Goal: Information Seeking & Learning: Learn about a topic

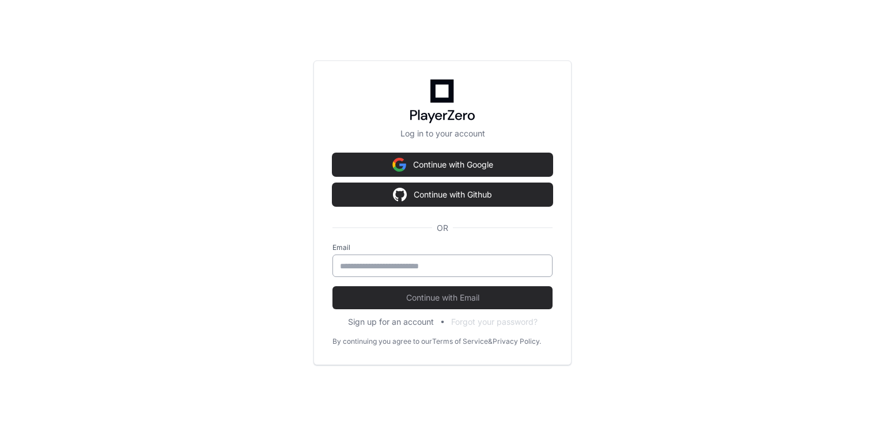
click at [430, 259] on div at bounding box center [442, 266] width 220 height 22
click at [430, 263] on input "email" at bounding box center [442, 266] width 205 height 12
type input "**********"
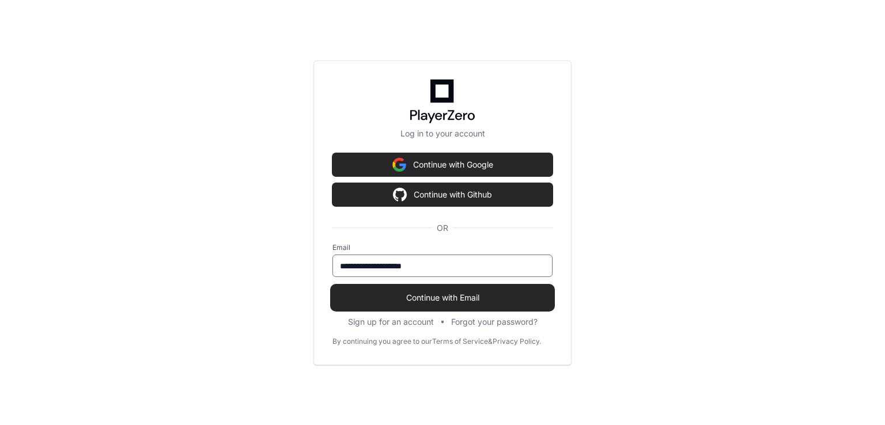
click at [394, 293] on span "Continue with Email" at bounding box center [442, 298] width 220 height 12
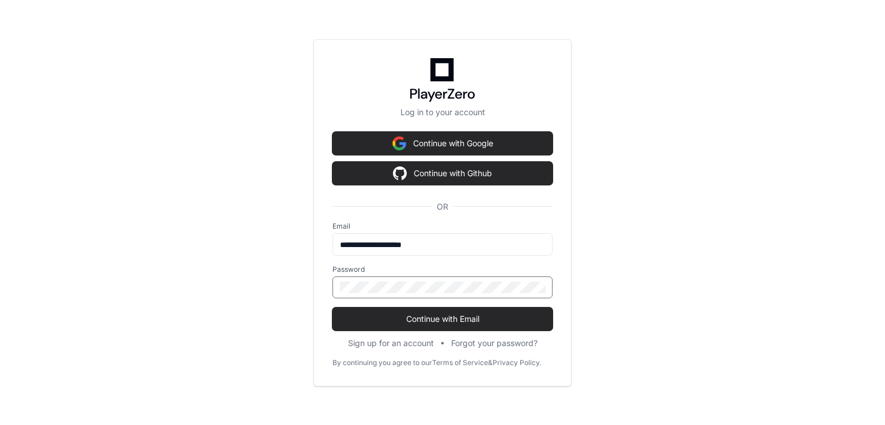
click at [332, 308] on button "Continue with Email" at bounding box center [442, 319] width 220 height 23
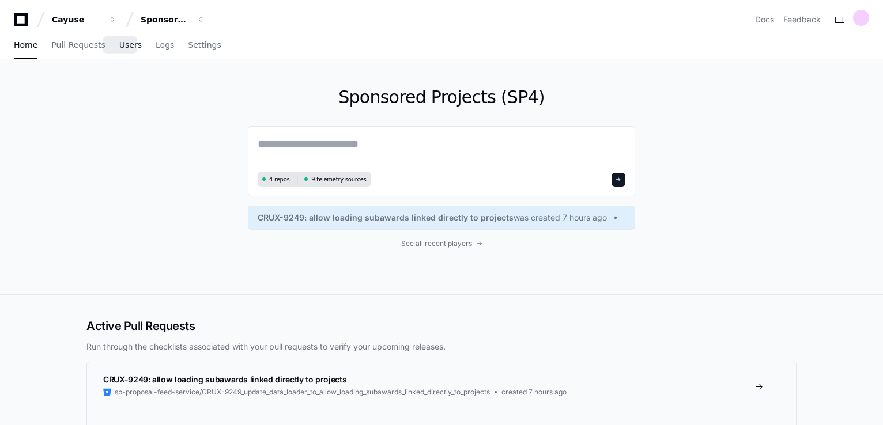
click at [120, 44] on span "Users" at bounding box center [130, 44] width 22 height 7
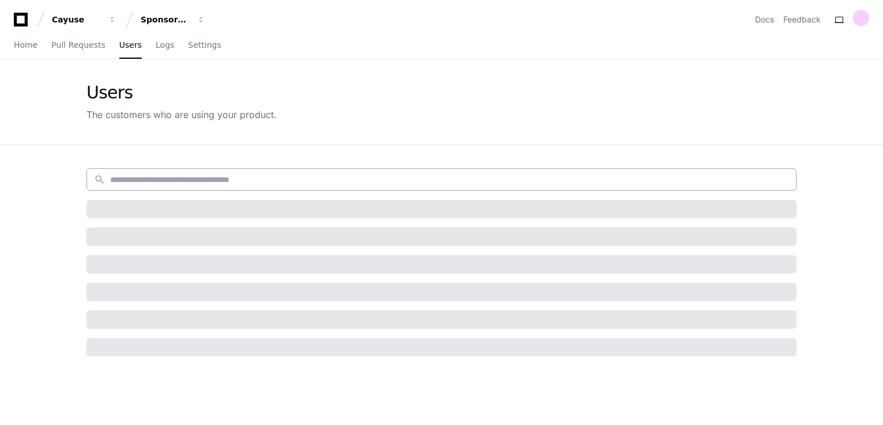
click at [250, 180] on input at bounding box center [449, 180] width 679 height 12
type input "**********"
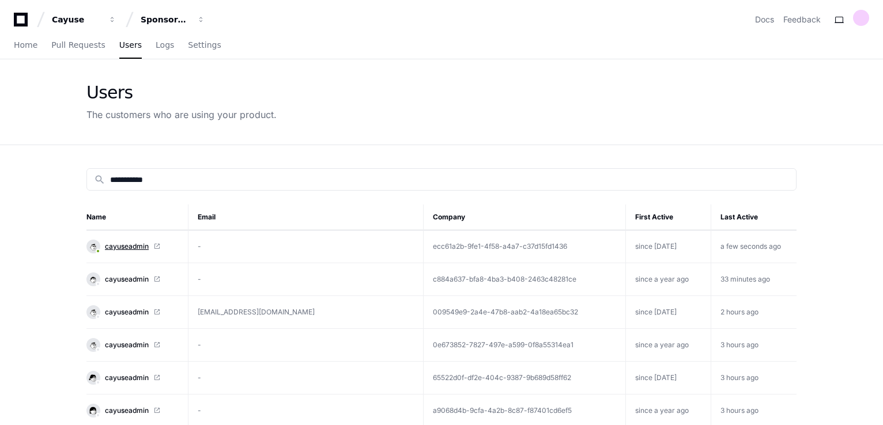
click at [137, 243] on span "cayuseadmin" at bounding box center [127, 246] width 44 height 9
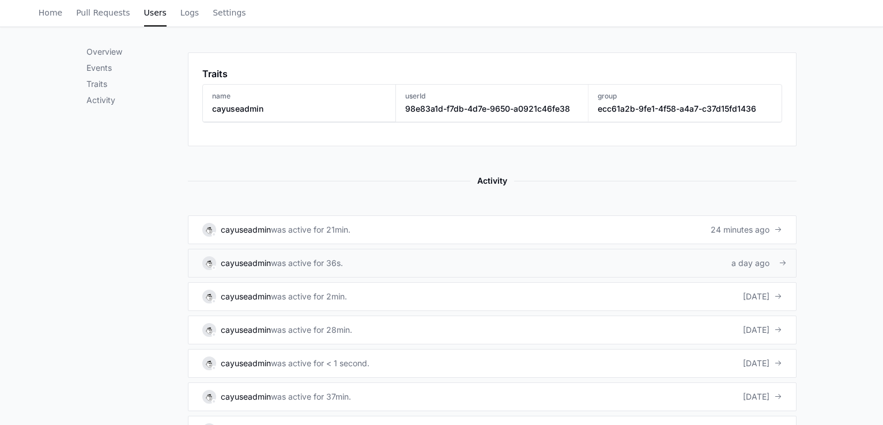
scroll to position [634, 0]
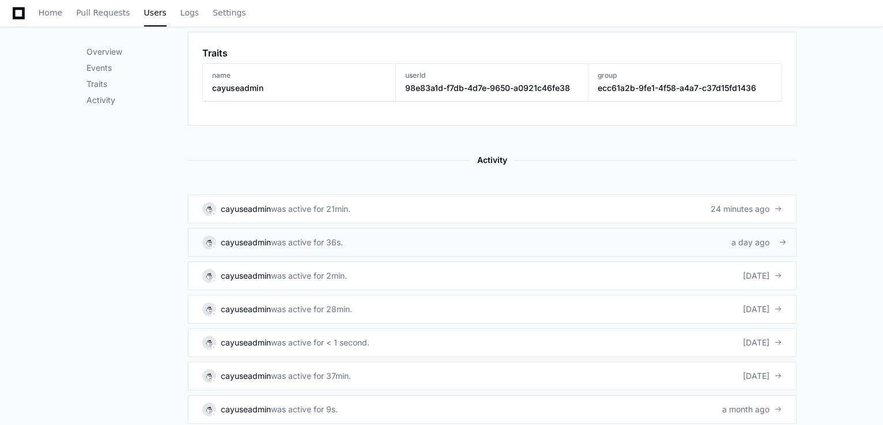
click at [388, 242] on link "cayuseadmin was active for 36s. a day ago" at bounding box center [492, 242] width 608 height 29
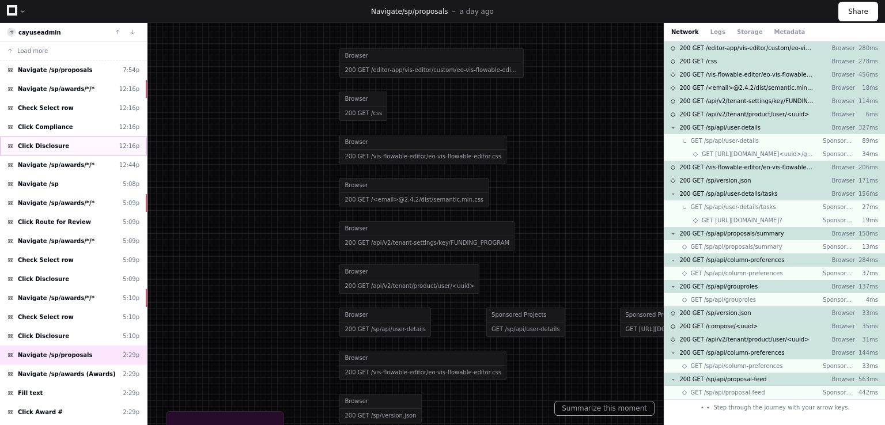
click at [48, 146] on span "Click Disclosure" at bounding box center [43, 146] width 51 height 9
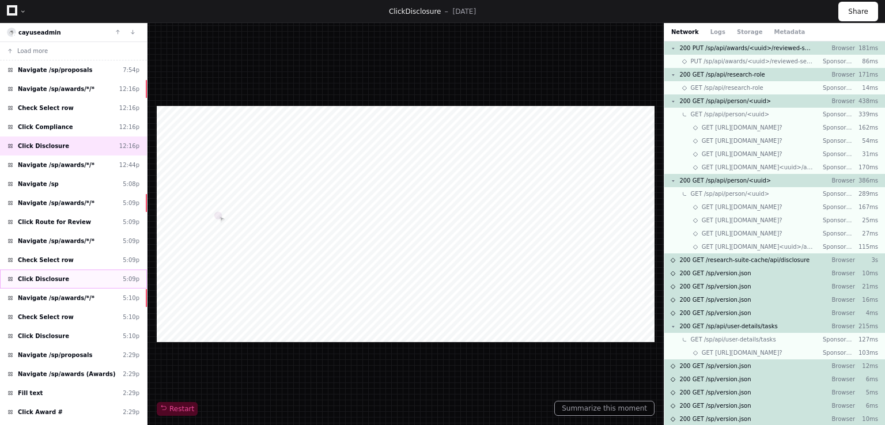
click at [48, 279] on span "Click Disclosure" at bounding box center [43, 279] width 51 height 9
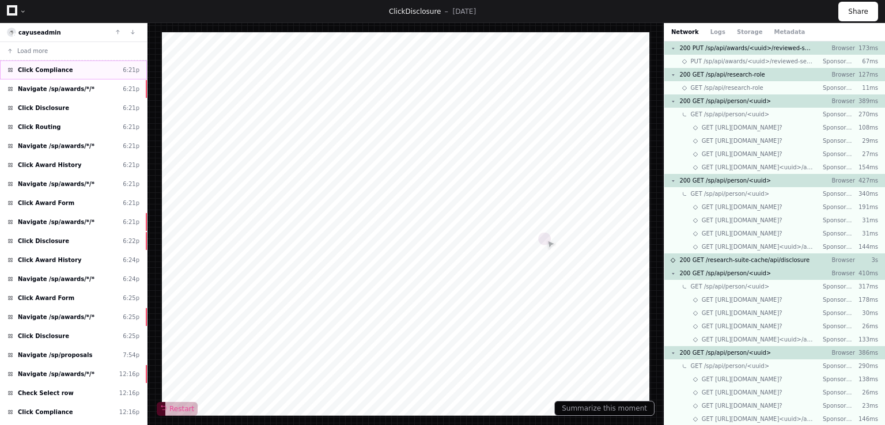
click at [45, 67] on span "Click Compliance" at bounding box center [45, 70] width 55 height 9
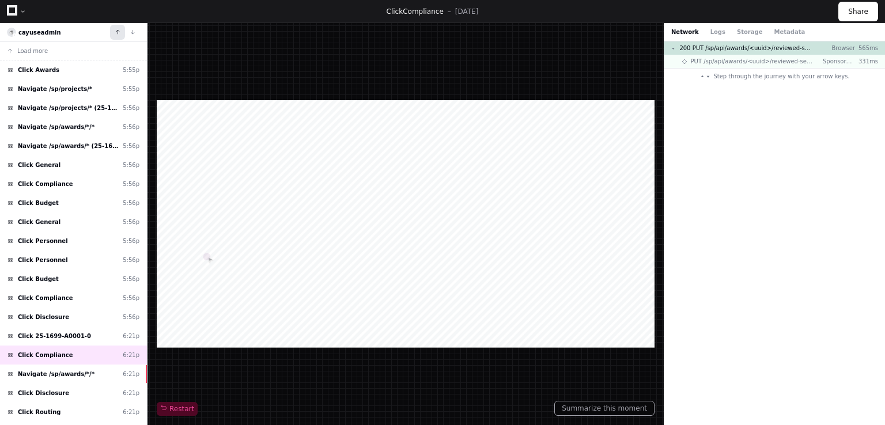
click at [119, 29] on button at bounding box center [117, 32] width 15 height 15
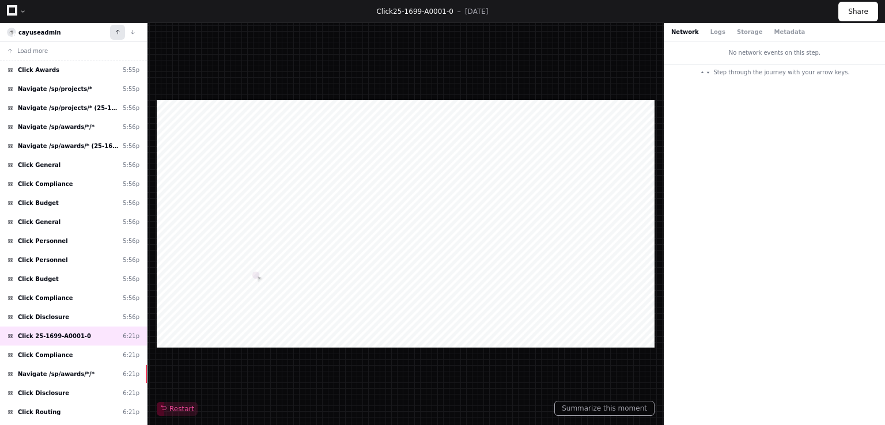
click at [121, 31] on button at bounding box center [117, 32] width 15 height 15
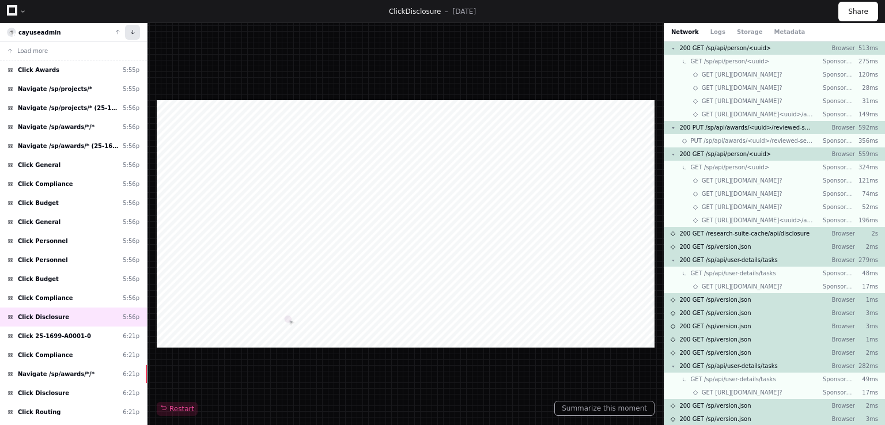
click at [136, 31] on button at bounding box center [132, 32] width 15 height 15
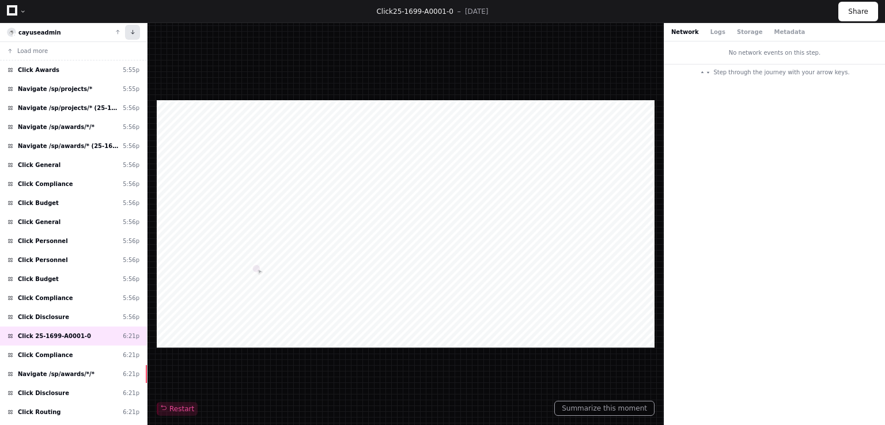
click at [136, 31] on button at bounding box center [132, 32] width 15 height 15
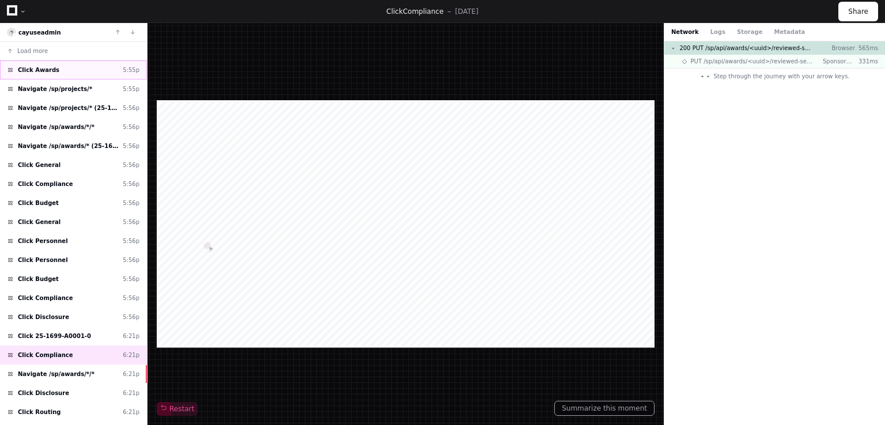
click at [56, 71] on div "Click Awards 5:55p" at bounding box center [73, 69] width 147 height 19
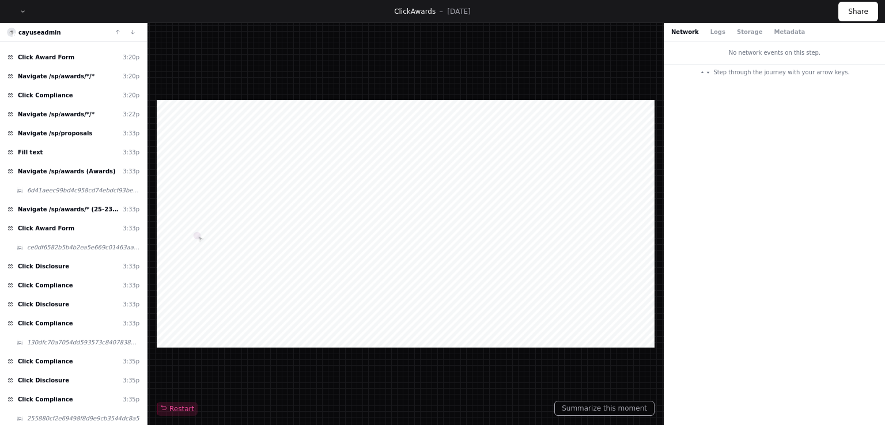
scroll to position [1268, 0]
click at [62, 370] on div "Click Disclosure 3:35p" at bounding box center [73, 379] width 147 height 19
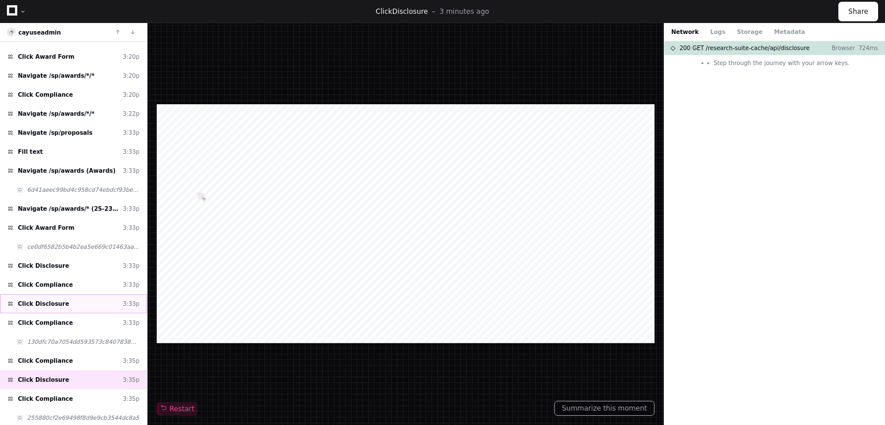
click at [66, 294] on div "Click Disclosure 3:33p" at bounding box center [73, 303] width 147 height 19
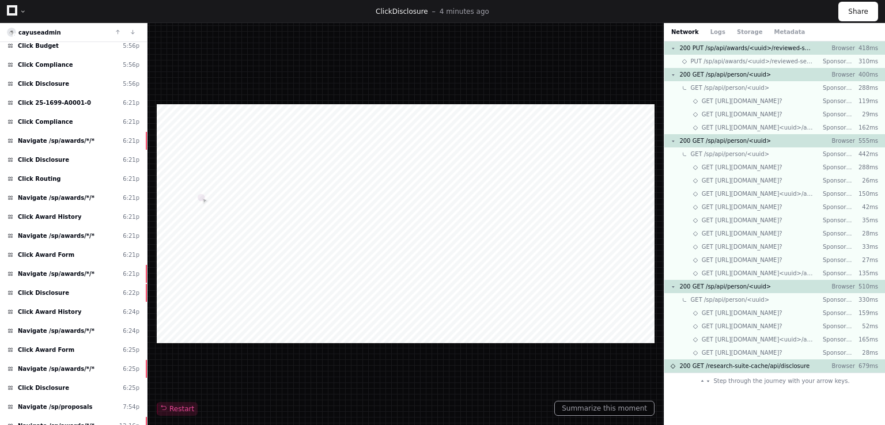
scroll to position [576, 0]
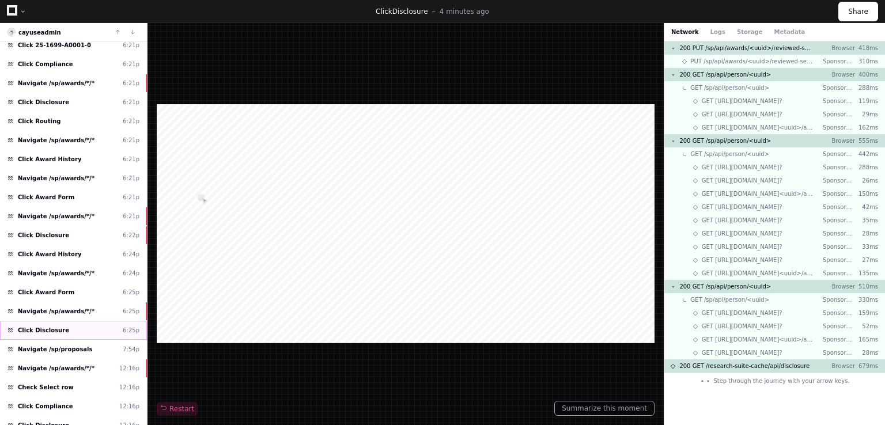
click at [42, 326] on span "Click Disclosure" at bounding box center [43, 330] width 51 height 9
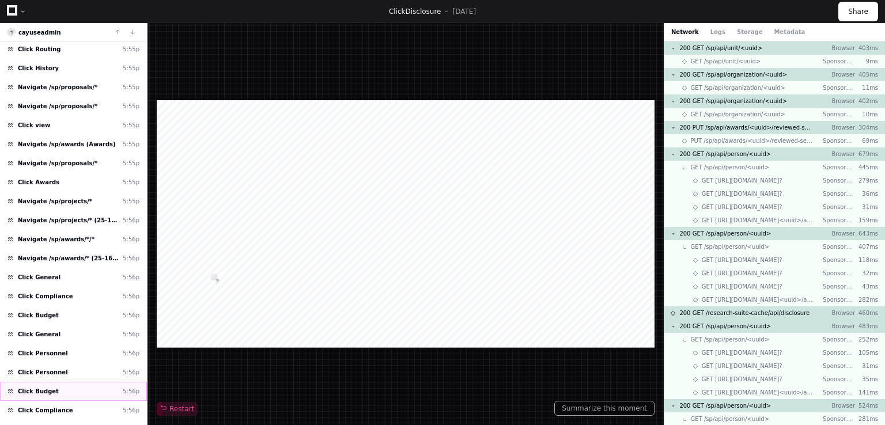
scroll to position [230, 0]
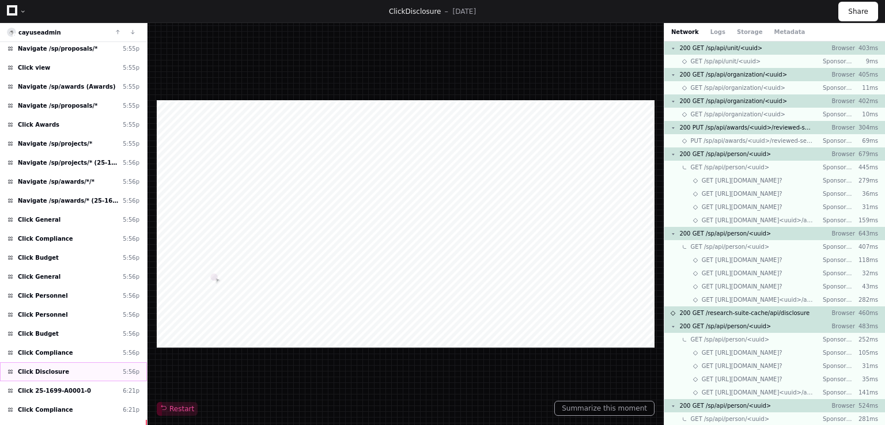
click at [63, 365] on div "Click Disclosure 5:56p" at bounding box center [73, 371] width 147 height 19
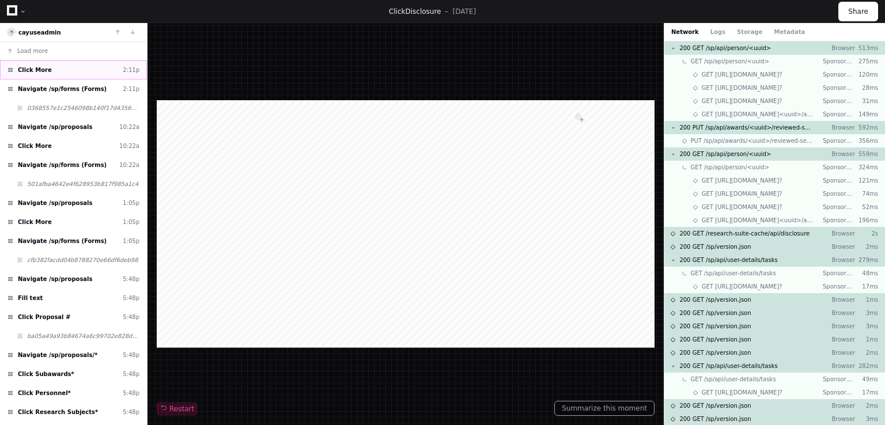
click at [71, 71] on div "Click More 2:11p" at bounding box center [73, 69] width 147 height 19
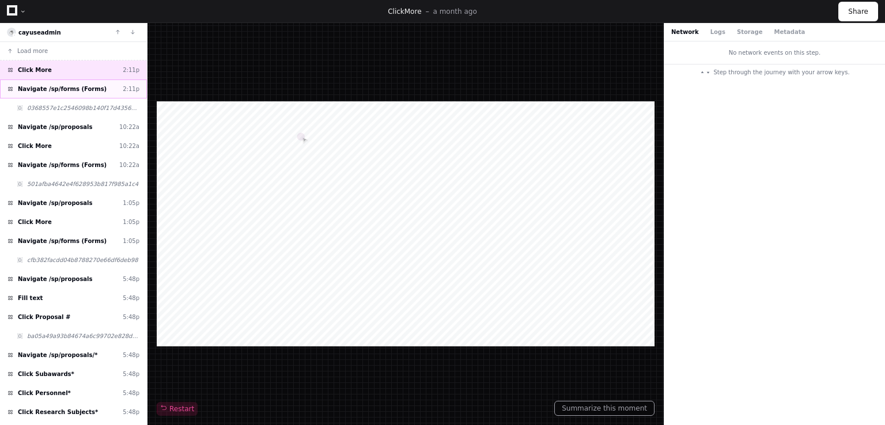
click at [64, 94] on div "Navigate /sp/forms (Forms) 2:11p" at bounding box center [73, 89] width 147 height 19
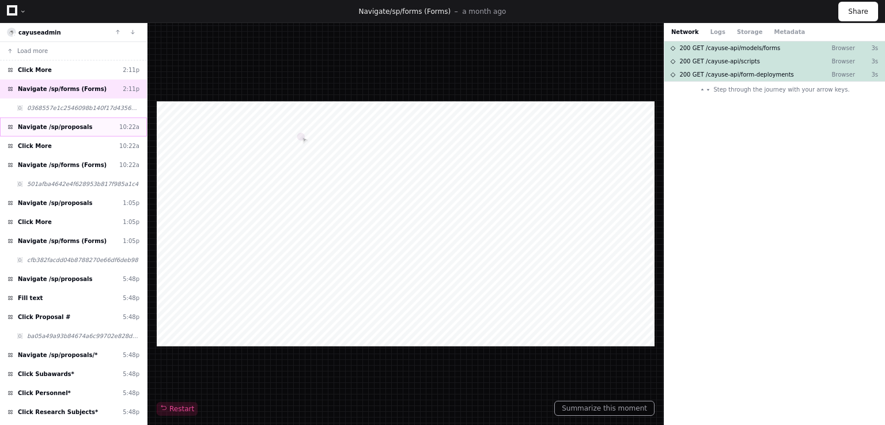
click at [62, 130] on span "Navigate /sp/proposals" at bounding box center [55, 127] width 75 height 9
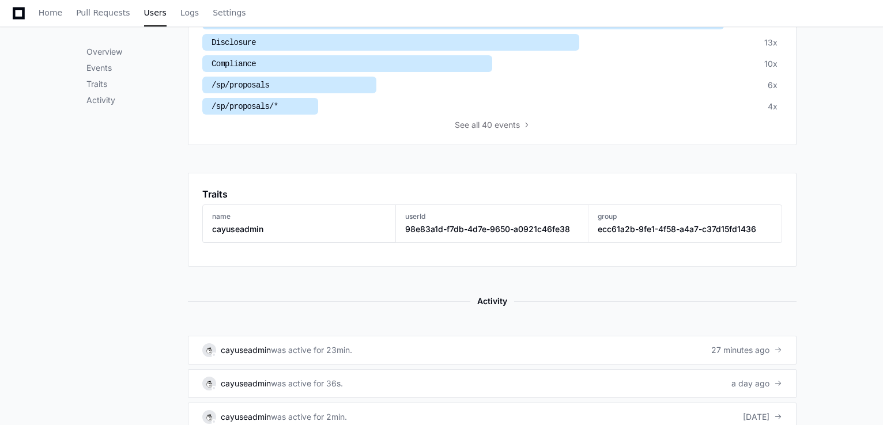
scroll to position [588, 0]
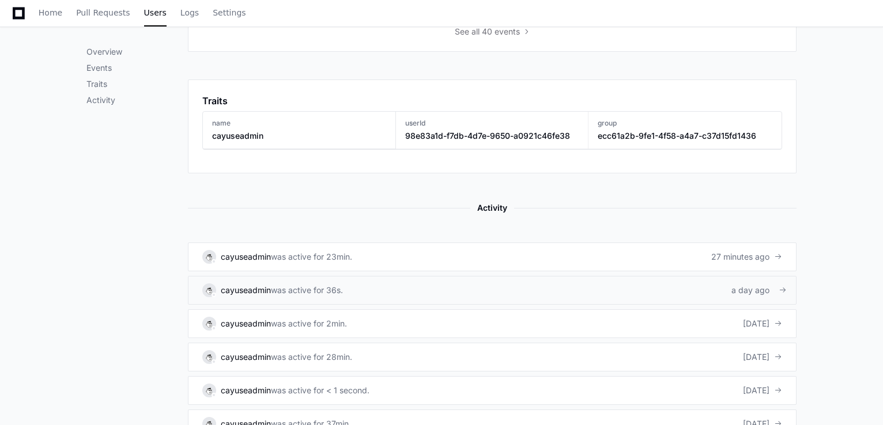
click at [393, 289] on link "cayuseadmin was active for 36s. a day ago" at bounding box center [492, 290] width 608 height 29
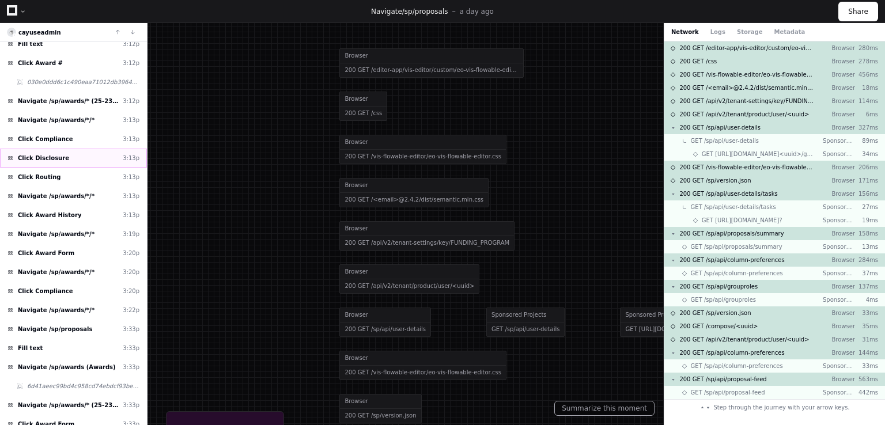
scroll to position [799, 0]
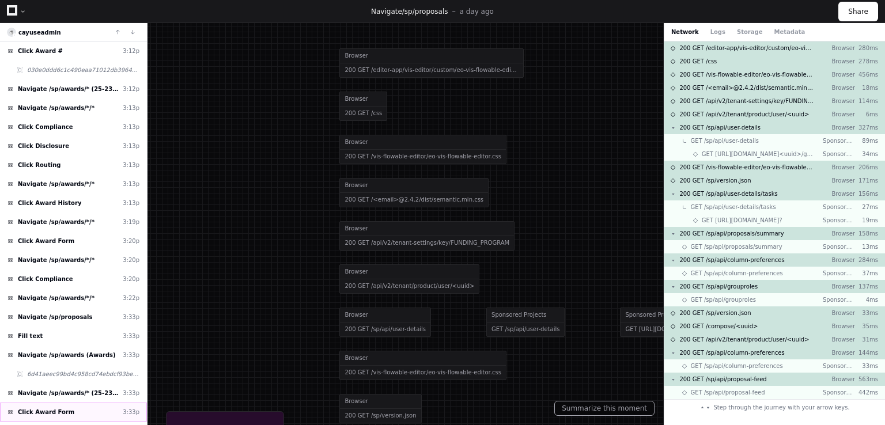
click at [89, 403] on div "Click Award Form 3:33p" at bounding box center [73, 412] width 147 height 19
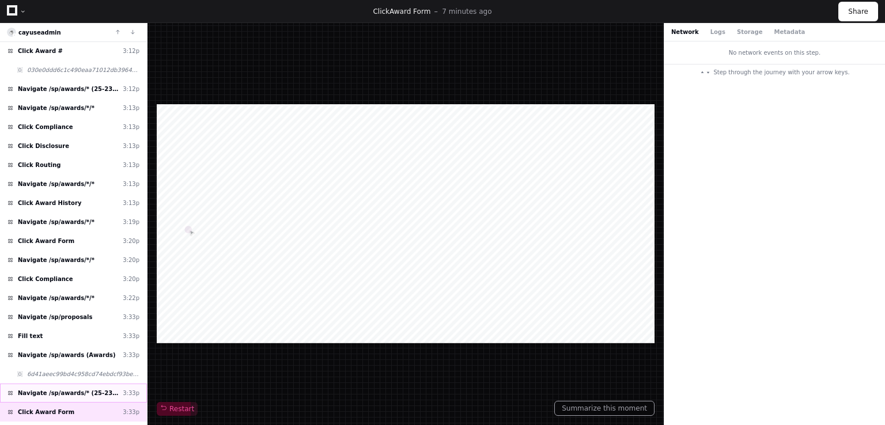
click at [90, 385] on div "Navigate /sp/awards/* (25-2338-A0001) 3:33p" at bounding box center [73, 393] width 147 height 19
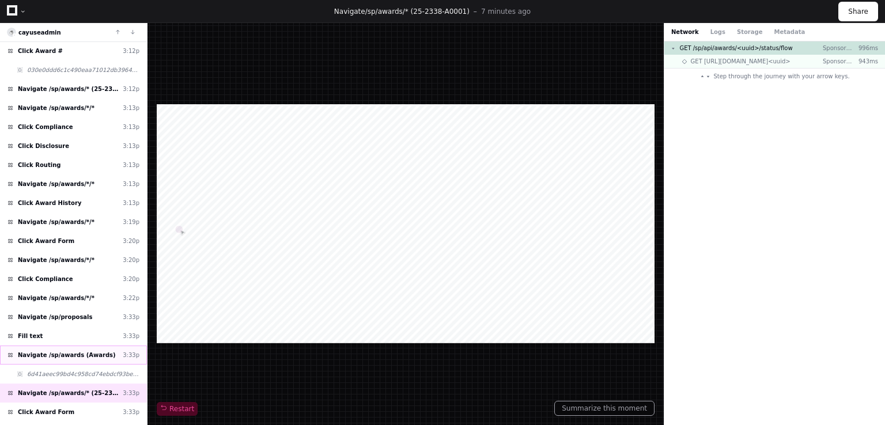
click at [64, 351] on span "Navigate /sp/awards (Awards)" at bounding box center [67, 355] width 98 height 9
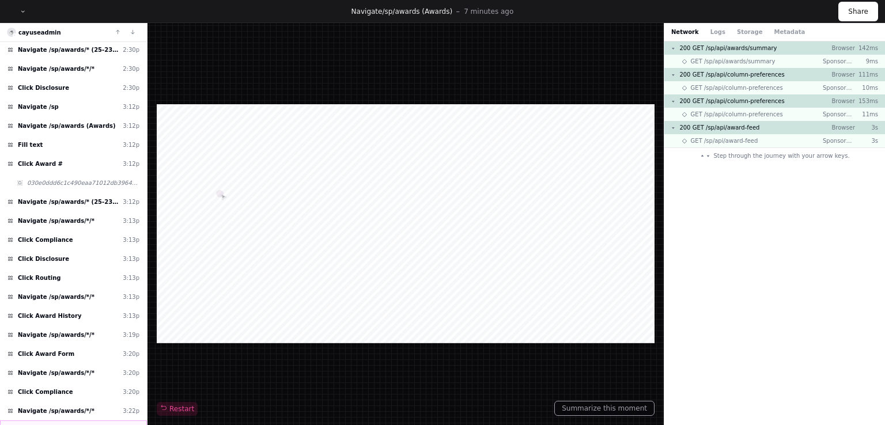
scroll to position [683, 0]
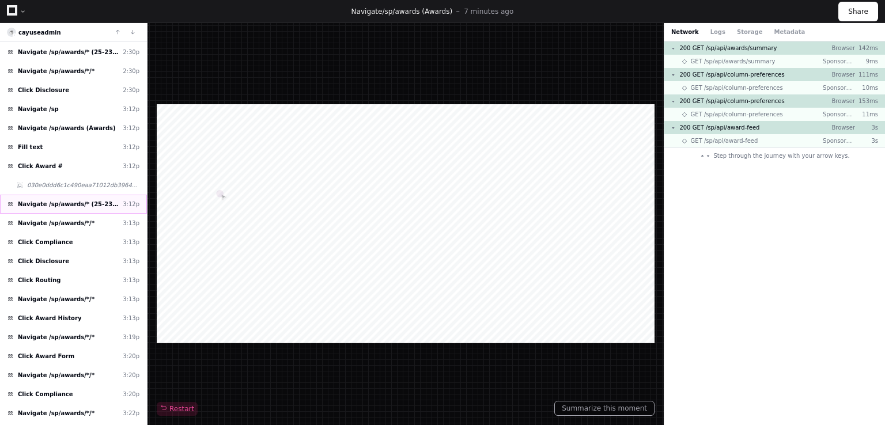
click at [62, 200] on span "Navigate /sp/awards/* (25-2338-A0001)" at bounding box center [68, 204] width 100 height 9
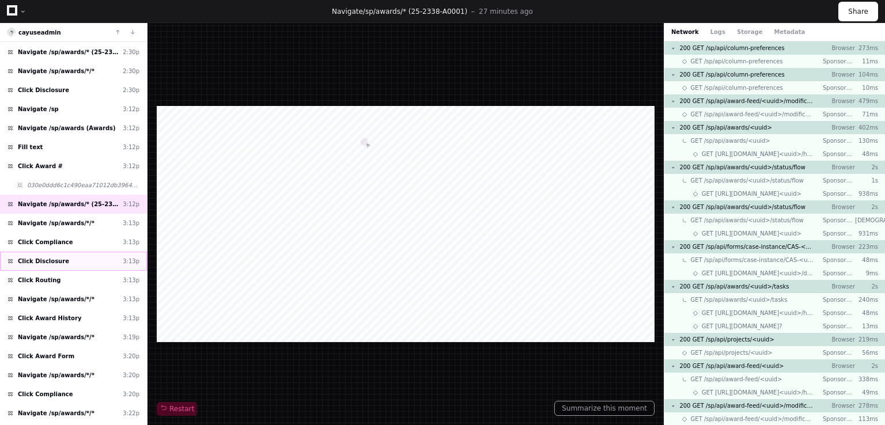
click at [58, 257] on span "Click Disclosure" at bounding box center [43, 261] width 51 height 9
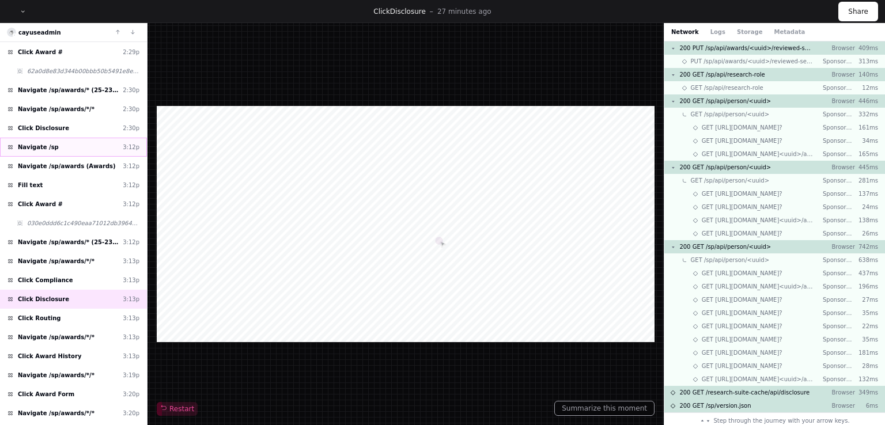
scroll to position [626, 0]
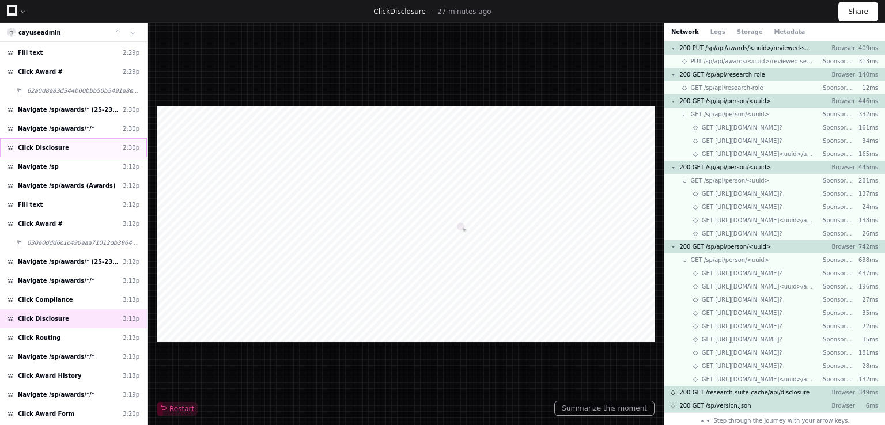
click at [58, 138] on div "Click Disclosure 2:30p" at bounding box center [73, 147] width 147 height 19
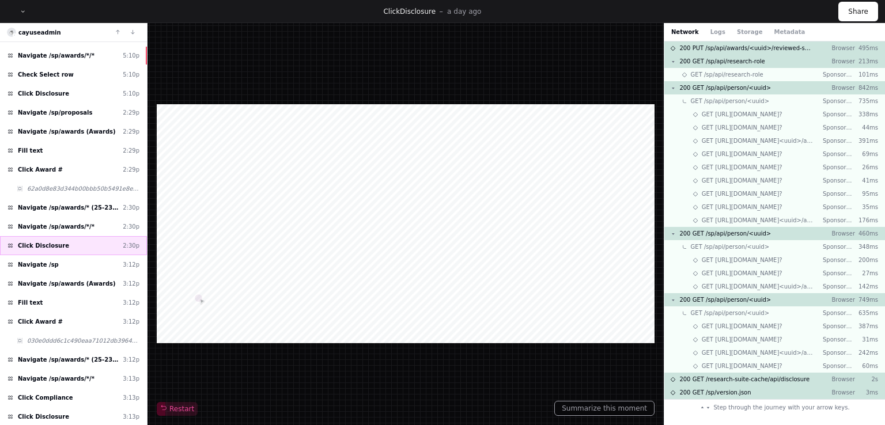
scroll to position [510, 0]
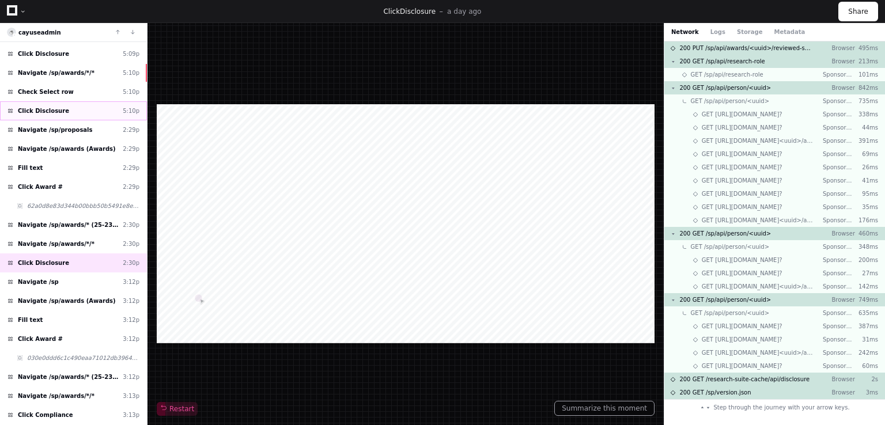
click at [52, 107] on span "Click Disclosure" at bounding box center [43, 111] width 51 height 9
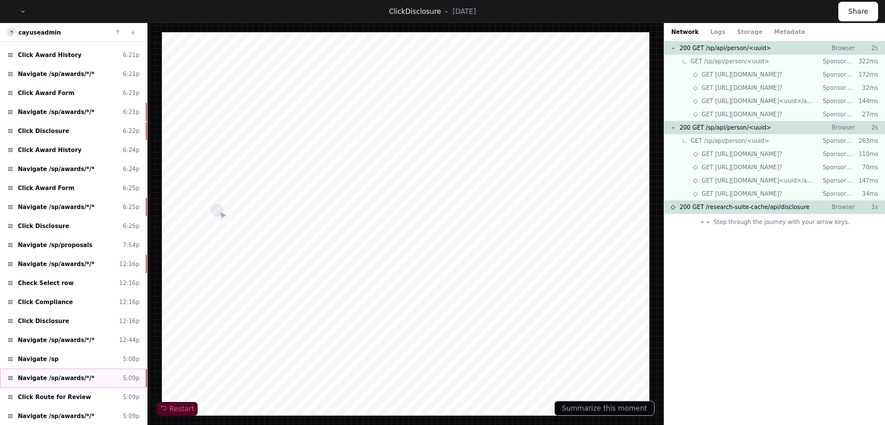
scroll to position [107, 0]
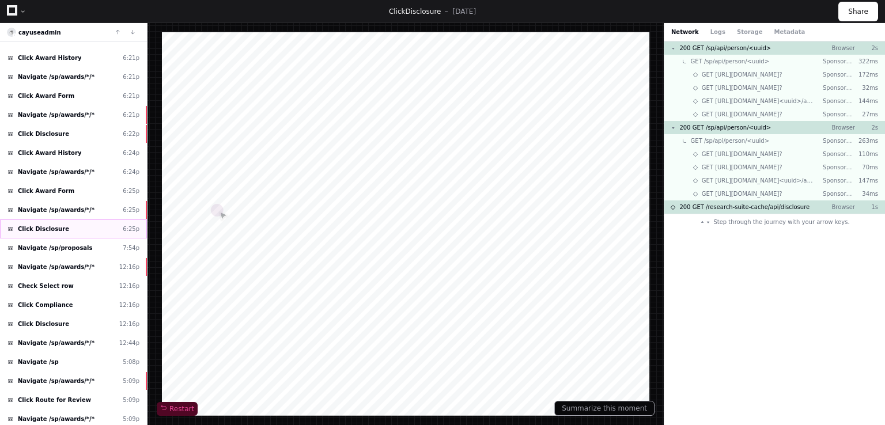
click at [60, 224] on div "Click Disclosure 6:25p" at bounding box center [73, 229] width 147 height 19
